Goal: Transaction & Acquisition: Book appointment/travel/reservation

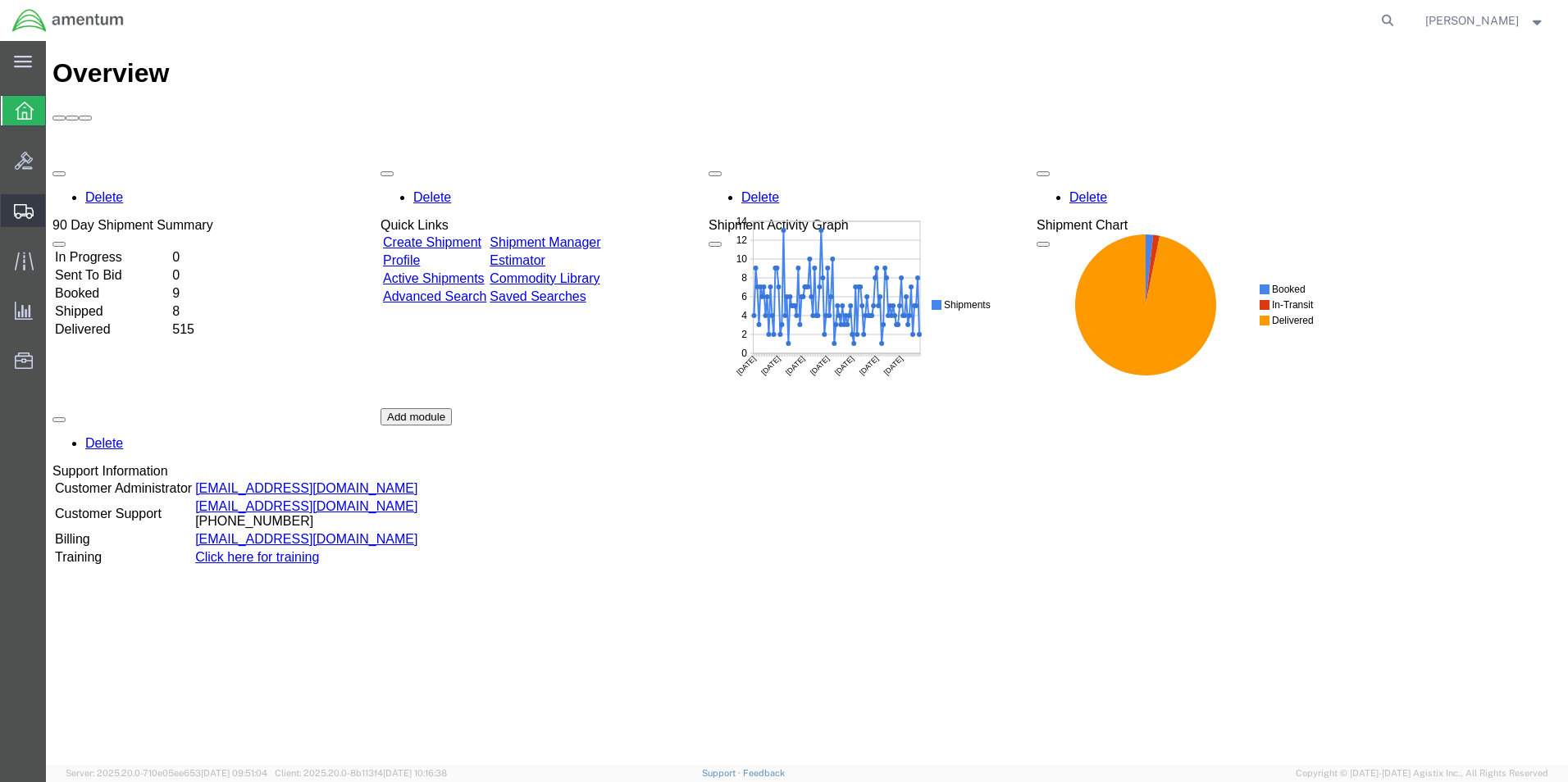
click at [0, 0] on span "Shipment Manager" at bounding box center [0, 0] width 0 height 0
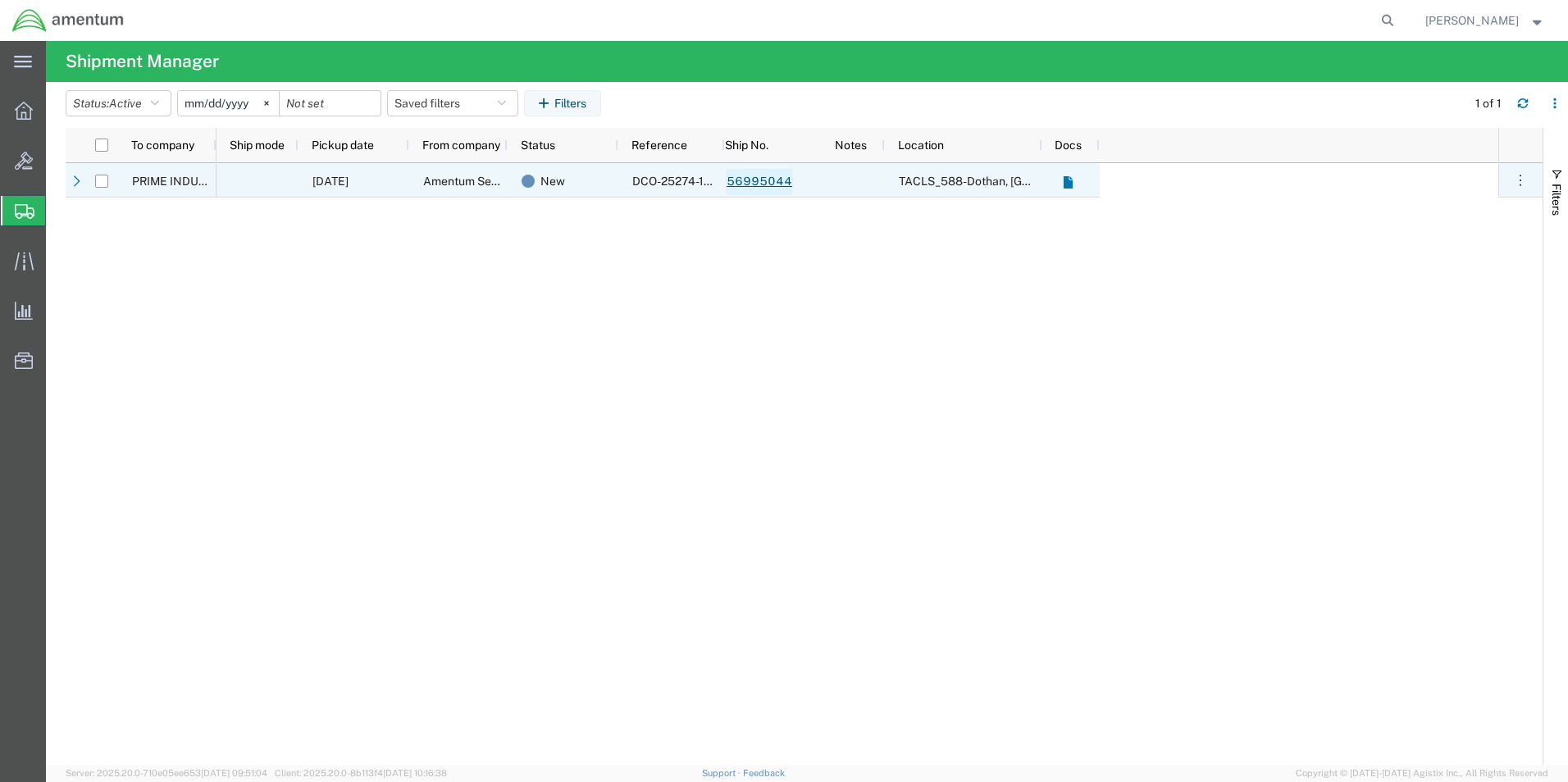
click at [753, 180] on link "56995044" at bounding box center [759, 182] width 67 height 26
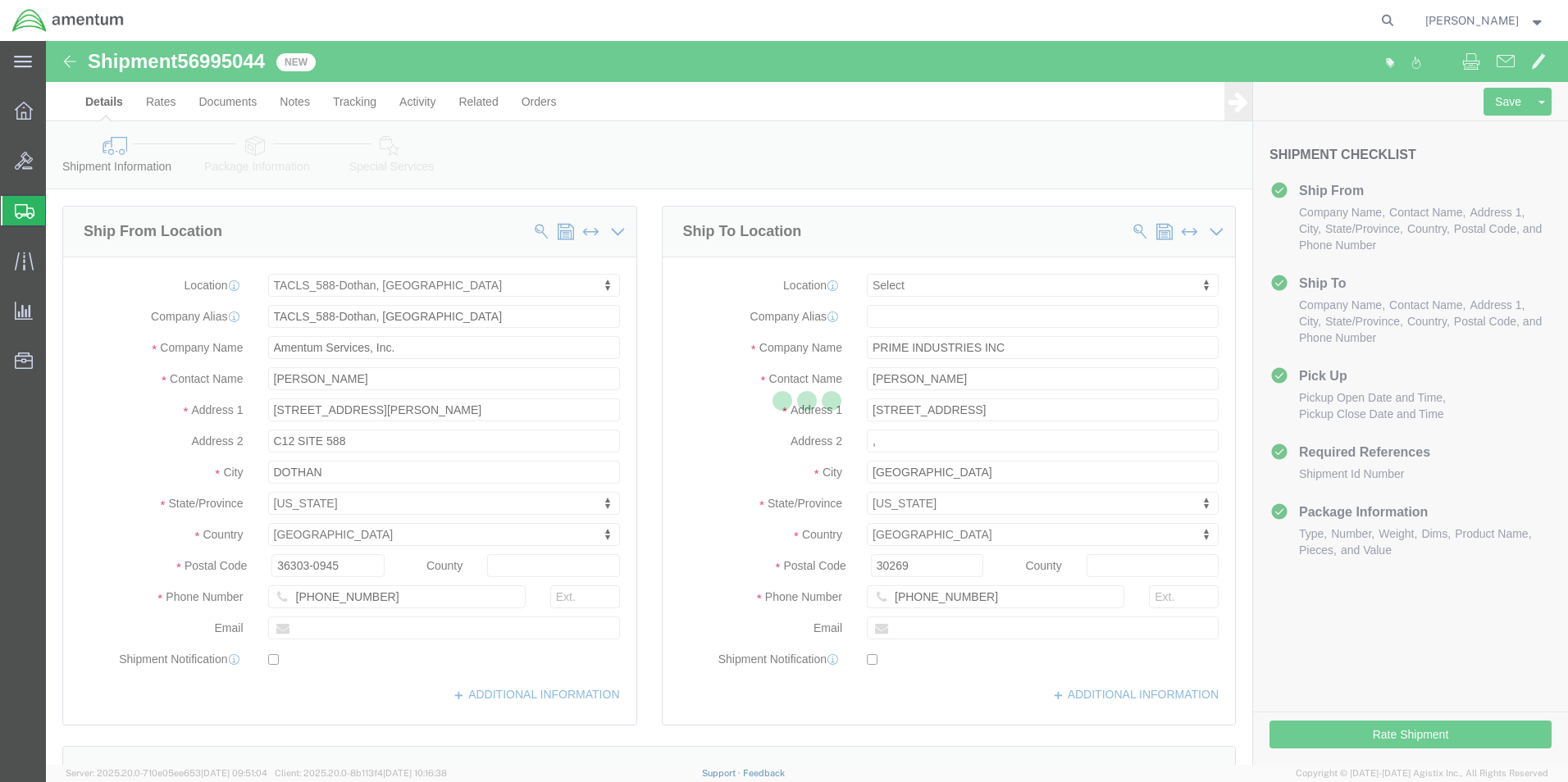
select select "42706"
select select
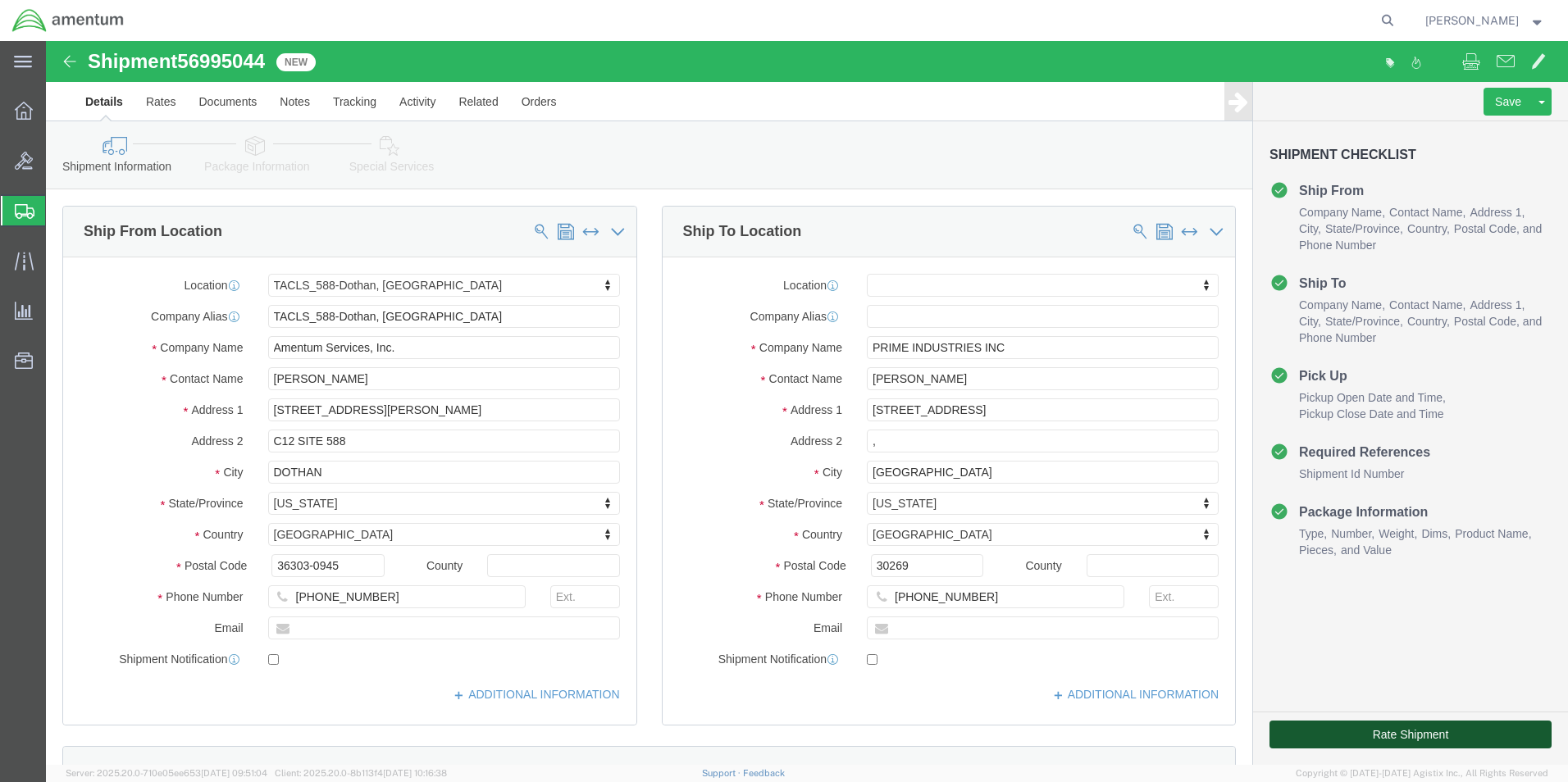
click button "Rate Shipment"
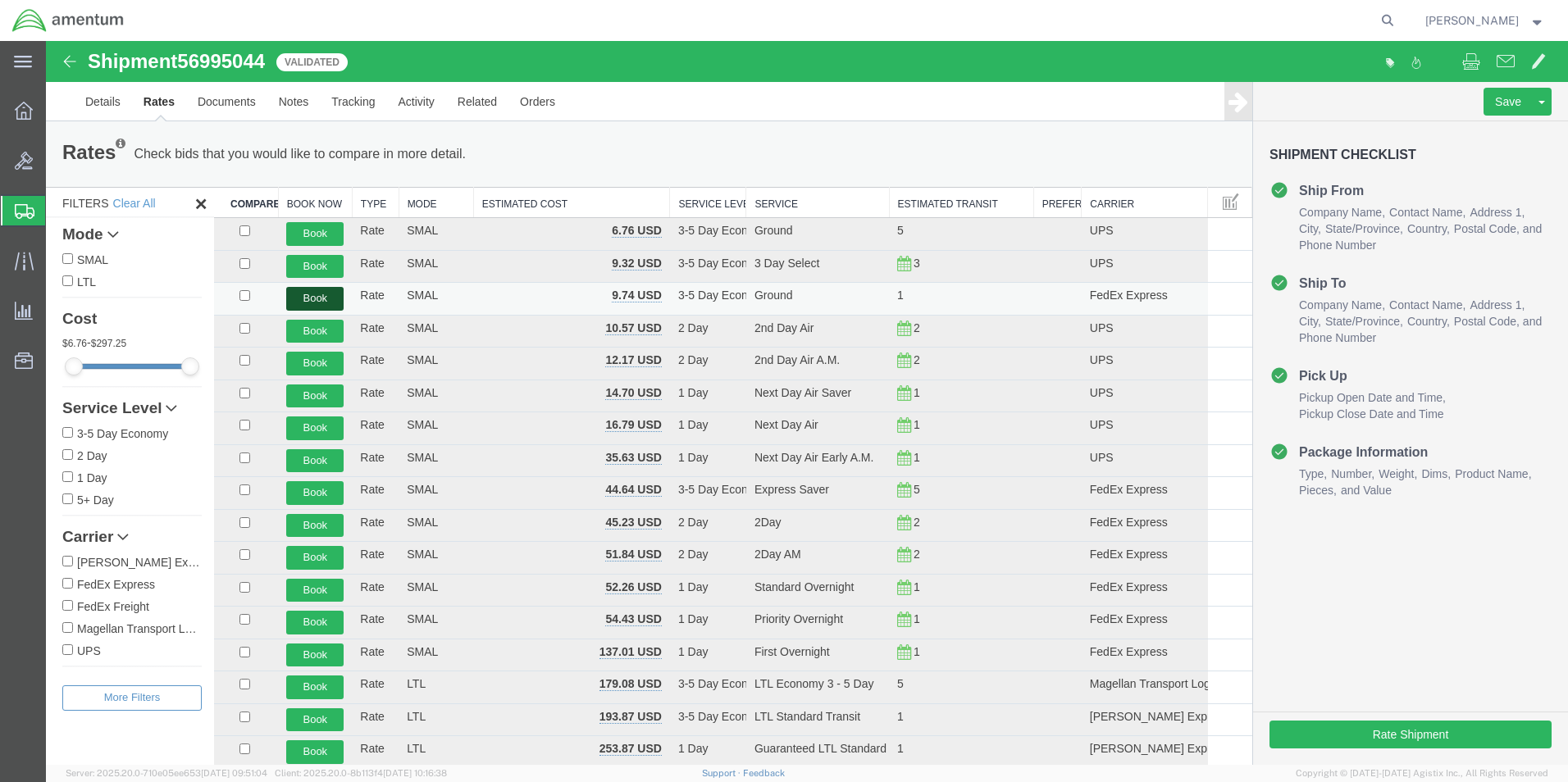
click at [316, 289] on button "Book" at bounding box center [315, 299] width 57 height 24
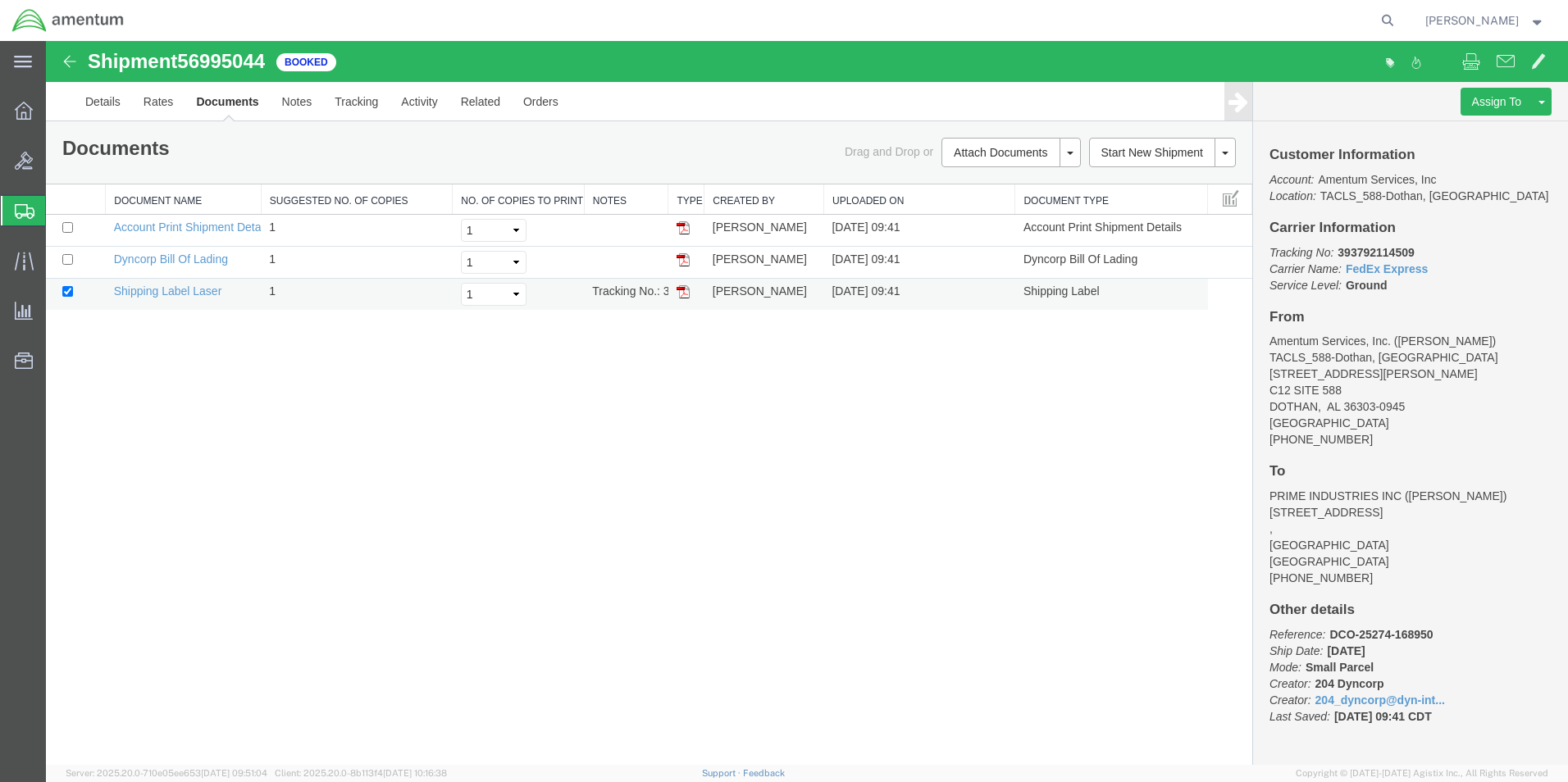
click at [686, 287] on img at bounding box center [683, 292] width 13 height 13
